Goal: Task Accomplishment & Management: Use online tool/utility

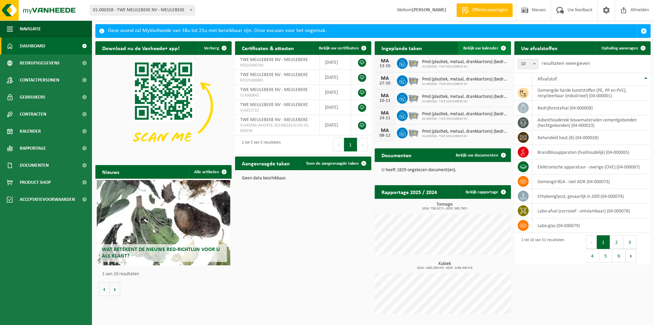
click at [473, 49] on span "Bekijk uw kalender" at bounding box center [480, 48] width 35 height 4
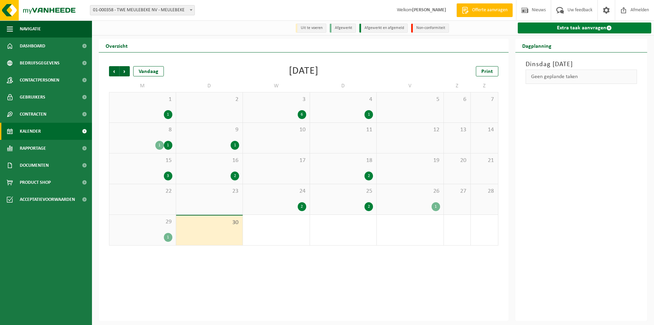
click at [554, 25] on link "Extra taak aanvragen" at bounding box center [585, 27] width 134 height 11
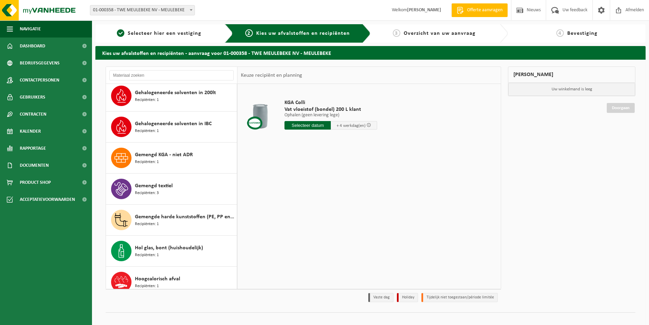
scroll to position [409, 0]
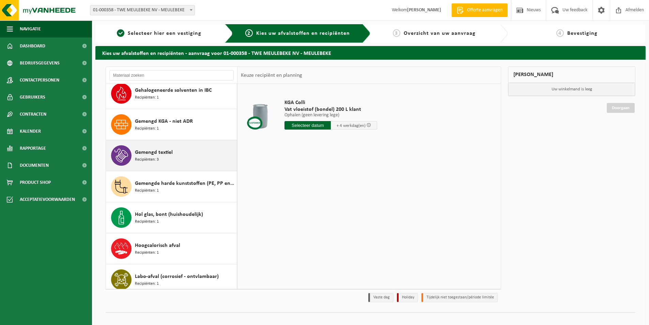
click at [142, 155] on span "Gemengd textiel" at bounding box center [154, 152] width 38 height 8
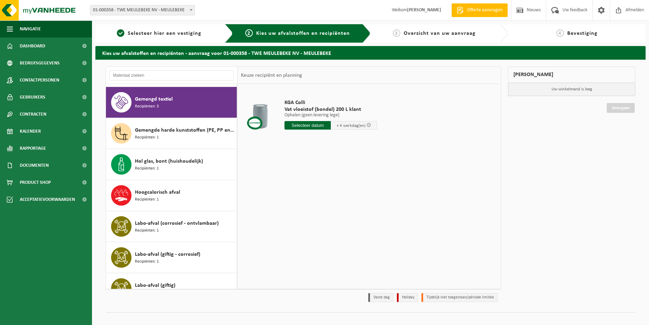
scroll to position [465, 0]
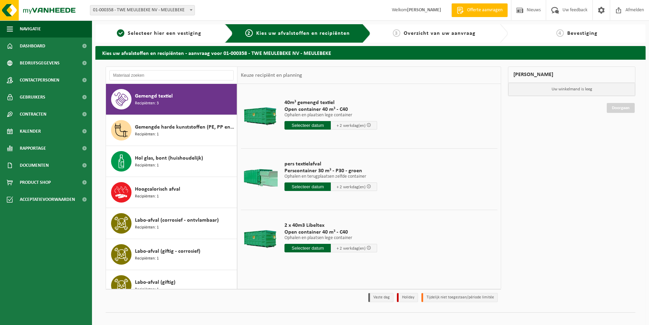
click at [301, 125] on input "text" at bounding box center [307, 125] width 46 height 9
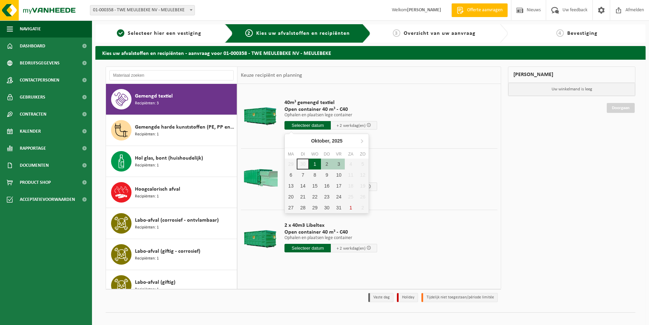
click at [316, 162] on div "1" at bounding box center [315, 163] width 12 height 11
type input "Van 2025-10-01"
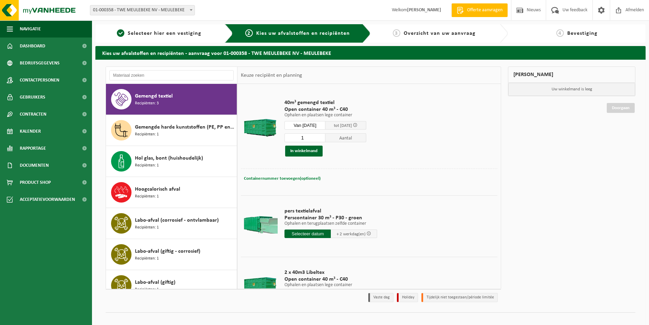
click at [282, 177] on span "Containernummer toevoegen(optioneel)" at bounding box center [282, 178] width 77 height 4
type input "Magazijn 6"
click at [303, 151] on button "In winkelmand" at bounding box center [303, 150] width 37 height 11
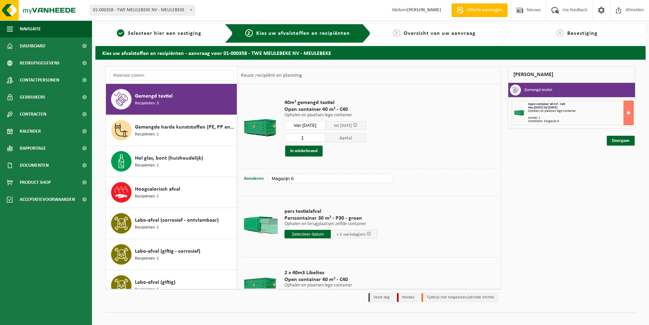
scroll to position [33, 0]
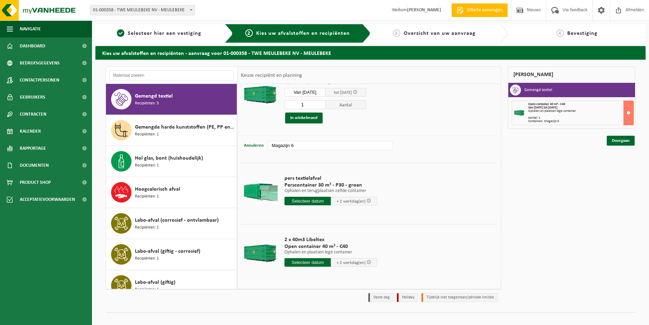
click at [298, 200] on input "text" at bounding box center [307, 201] width 46 height 9
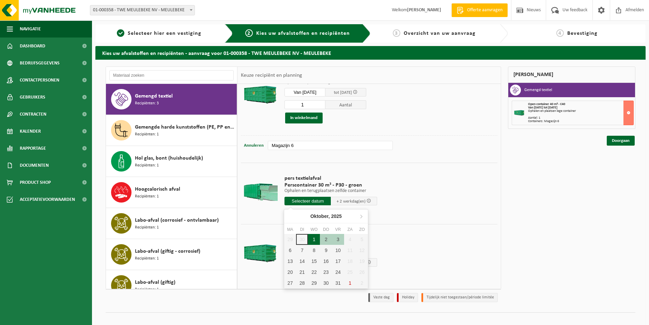
click at [315, 242] on div "1" at bounding box center [314, 239] width 12 height 11
type input "Van 2025-10-01"
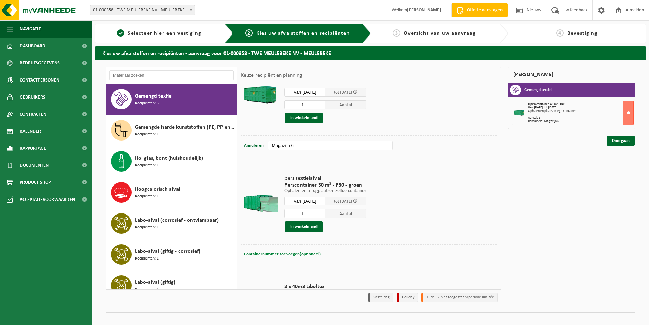
click at [290, 252] on span "Containernummer toevoegen(optioneel)" at bounding box center [282, 254] width 77 height 4
type input "STP346"
click at [306, 227] on button "In winkelmand" at bounding box center [303, 226] width 37 height 11
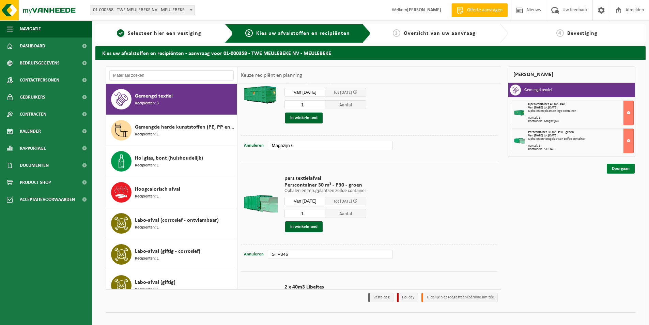
click at [619, 168] on link "Doorgaan" at bounding box center [621, 169] width 28 height 10
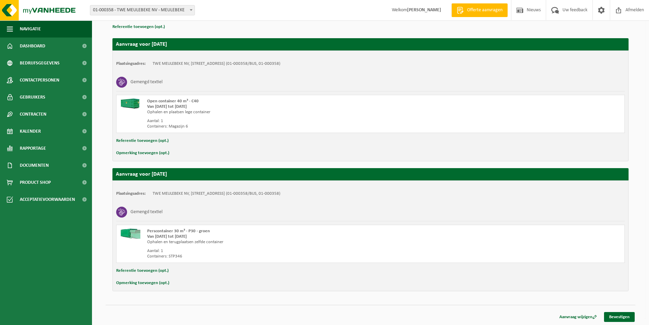
scroll to position [103, 0]
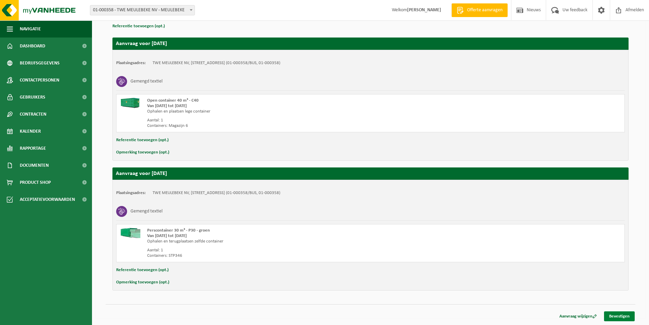
click at [625, 315] on link "Bevestigen" at bounding box center [619, 316] width 31 height 10
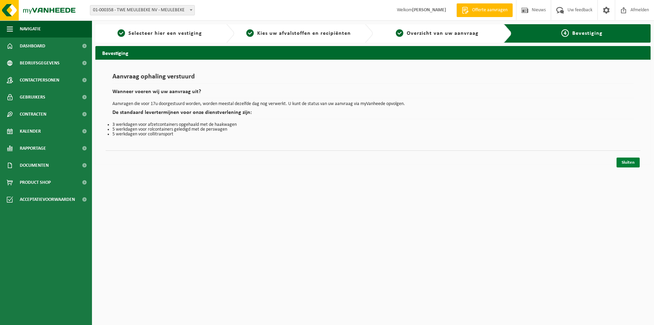
click at [626, 159] on link "Sluiten" at bounding box center [628, 162] width 23 height 10
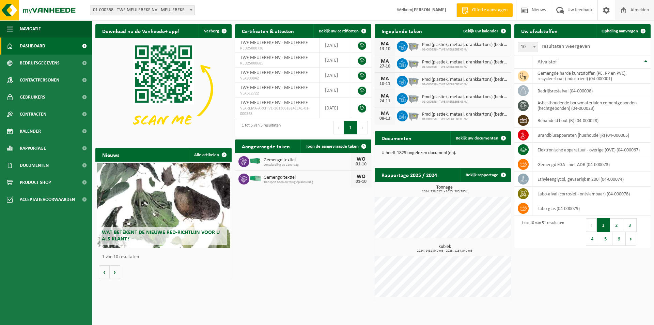
click at [628, 11] on span at bounding box center [624, 10] width 10 height 20
